Goal: Information Seeking & Learning: Learn about a topic

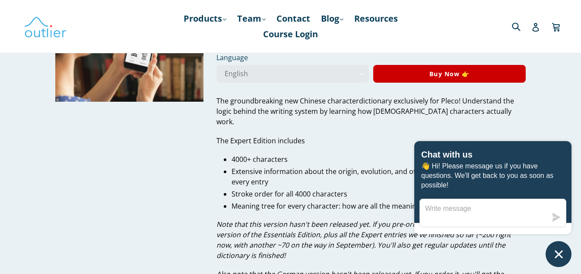
scroll to position [104, 0]
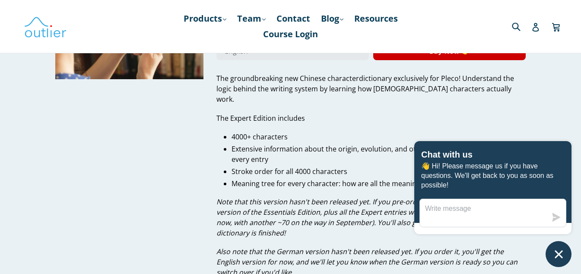
click at [565, 249] on icon "Chat window" at bounding box center [558, 253] width 13 height 13
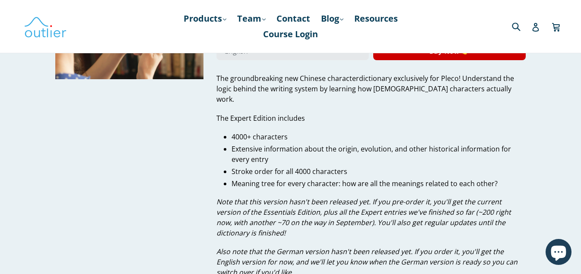
click at [423, 229] on div "The g roundbreaking new Chinese character dictionary exclusively for Pleco! Und…" at bounding box center [372, 175] width 310 height 204
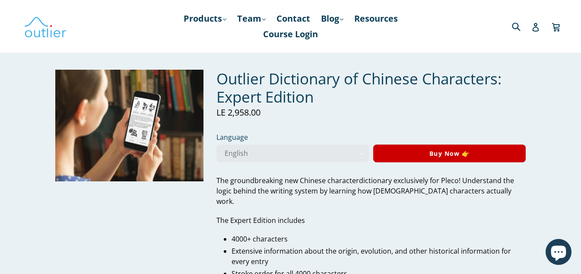
scroll to position [0, 0]
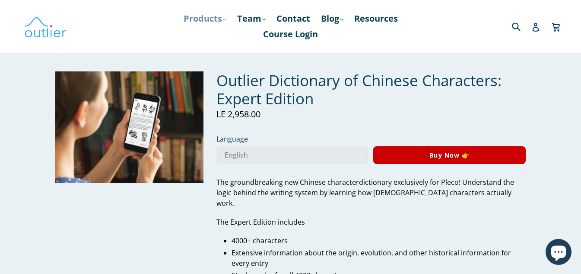
click at [224, 15] on link "Products .cls-1{fill:#231f20} expand" at bounding box center [204, 19] width 51 height 16
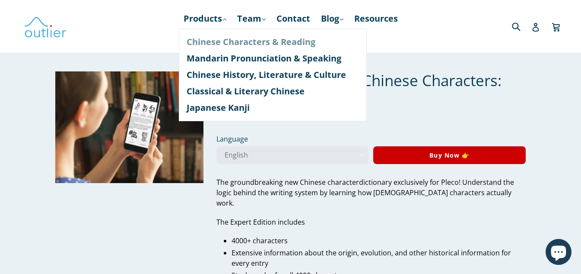
click at [232, 42] on link "Chinese Characters & Reading" at bounding box center [273, 42] width 172 height 16
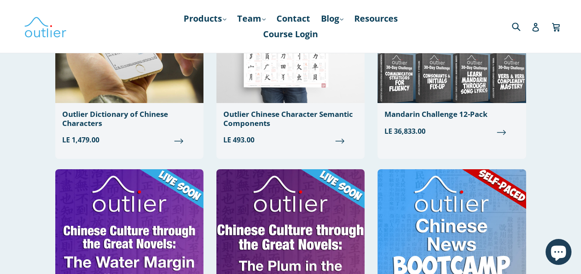
scroll to position [363, 0]
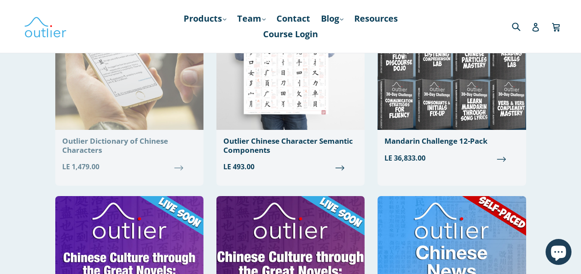
click at [74, 144] on div "Outlier Dictionary of Chinese Characters" at bounding box center [129, 146] width 134 height 18
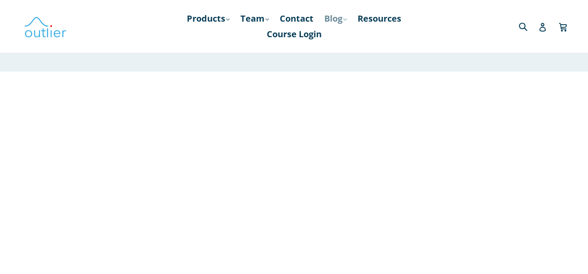
click at [344, 23] on link "Blog .cls-1{fill:#231f20} expand" at bounding box center [335, 19] width 31 height 16
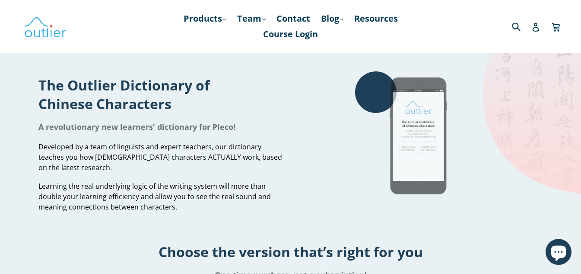
click at [397, 137] on img at bounding box center [420, 136] width 130 height 130
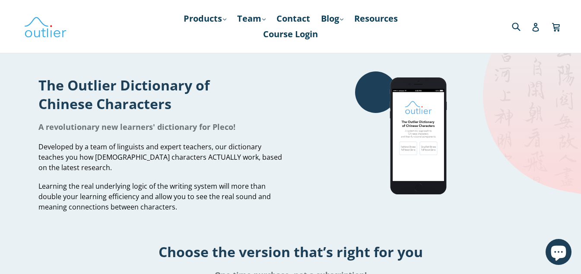
click at [222, 131] on h1 "A revolutionary new learners' dictionary for Pleco!" at bounding box center [161, 126] width 246 height 10
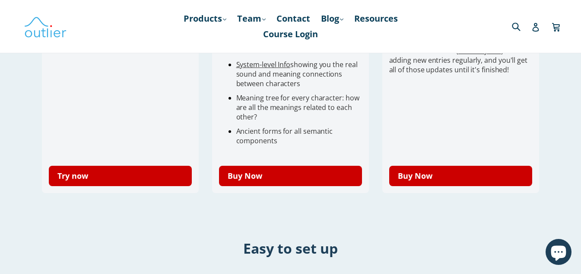
scroll to position [363, 0]
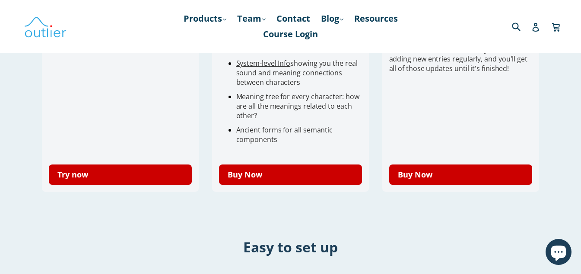
click at [33, 85] on div "Free demo Our dictionary is an add-on for the free mobile (iOS and Android) dic…" at bounding box center [291, 70] width 519 height 284
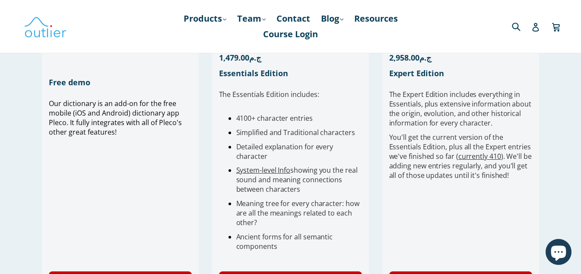
scroll to position [190, 0]
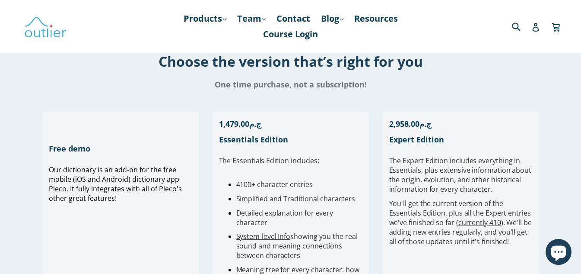
click at [319, 91] on div "One time purchase, not a subscription!" at bounding box center [290, 84] width 581 height 19
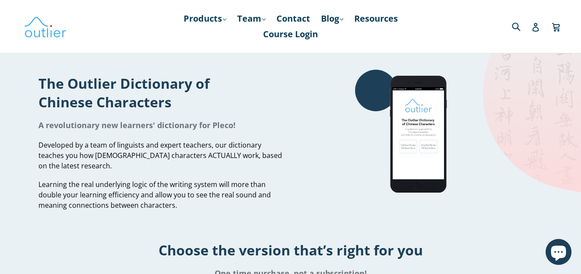
scroll to position [0, 0]
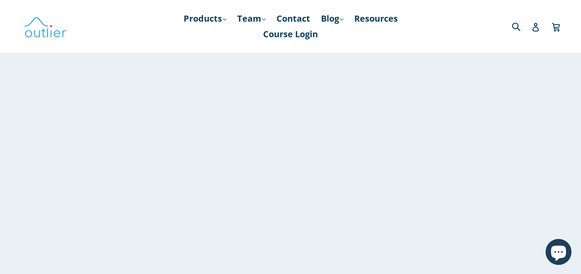
scroll to position [121, 0]
